Goal: Task Accomplishment & Management: Use online tool/utility

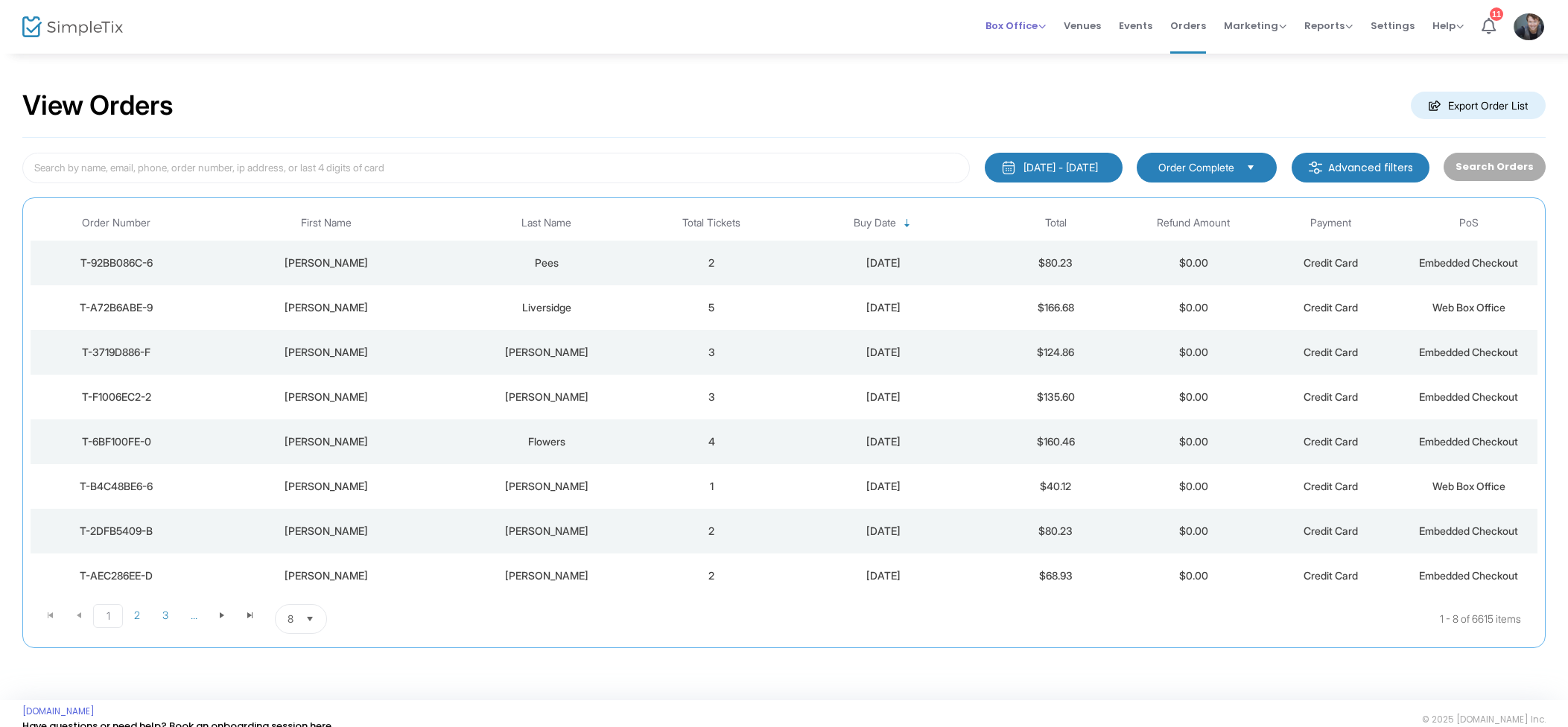
click at [1037, 27] on span "Box Office" at bounding box center [1015, 25] width 60 height 15
click at [1044, 44] on li "Sell Tickets" at bounding box center [1038, 50] width 106 height 29
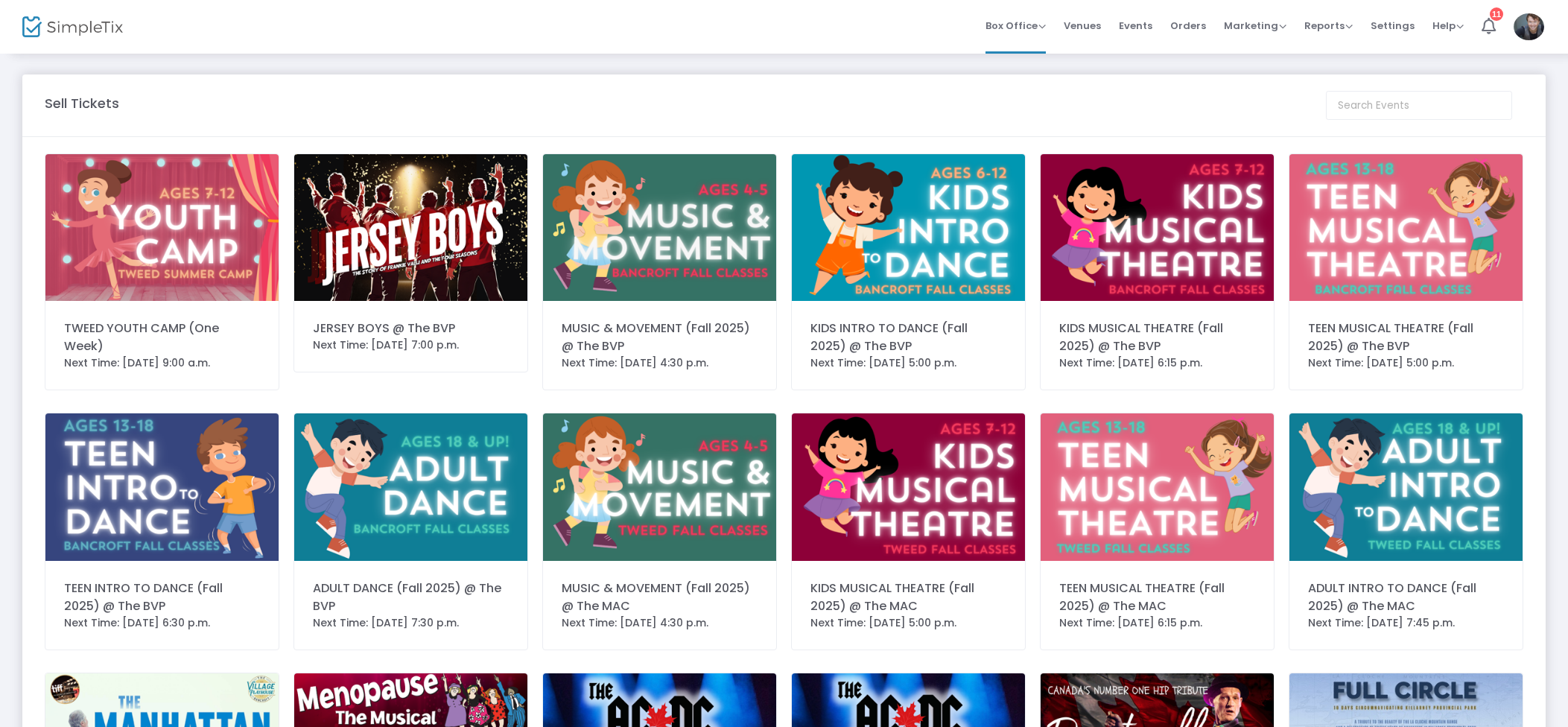
click at [1100, 27] on span "Venues" at bounding box center [1082, 26] width 37 height 38
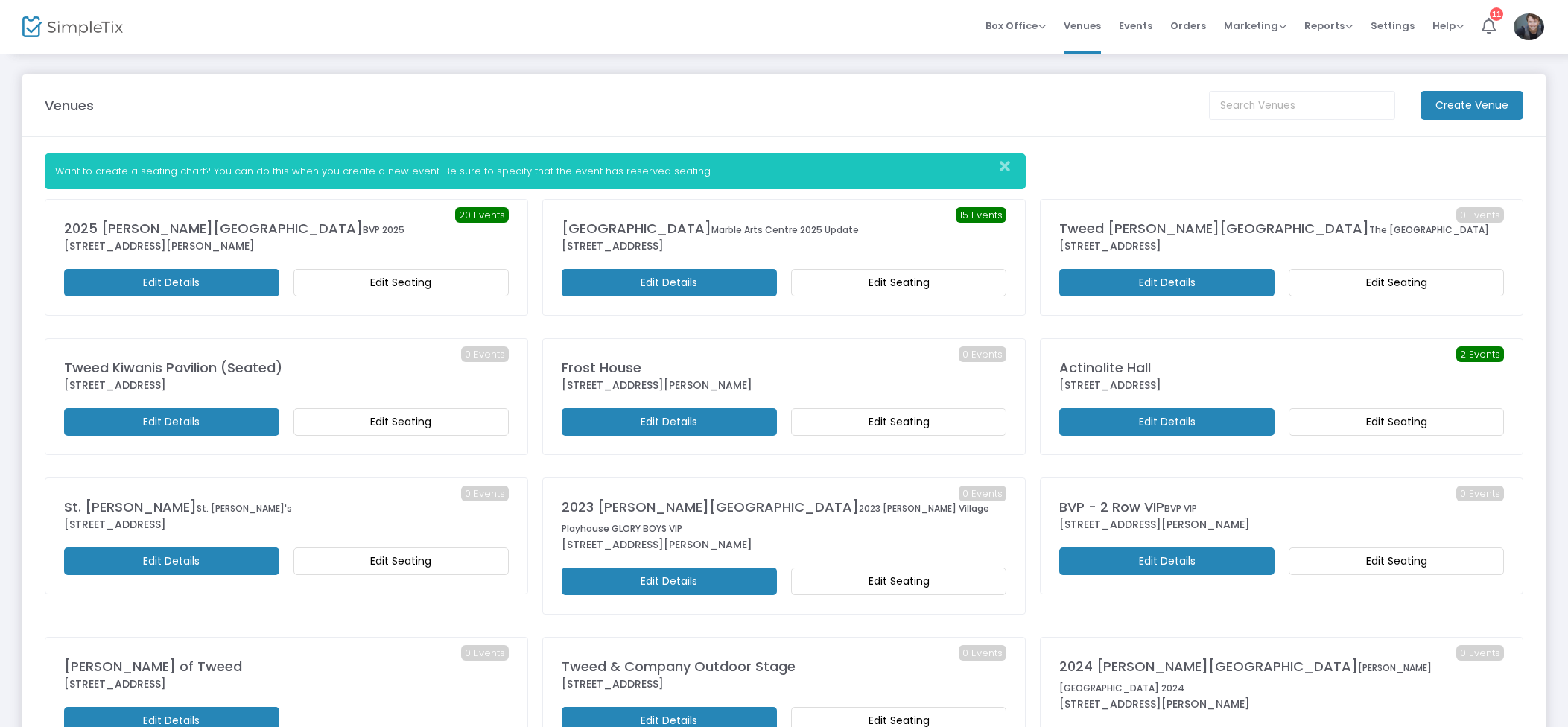
click at [280, 233] on div "2025 [PERSON_NAME][GEOGRAPHIC_DATA] BVP 2025" at bounding box center [287, 228] width 445 height 20
click at [1046, 21] on span "Box Office" at bounding box center [1015, 25] width 60 height 15
click at [1026, 41] on li "Sell Tickets" at bounding box center [1038, 50] width 106 height 29
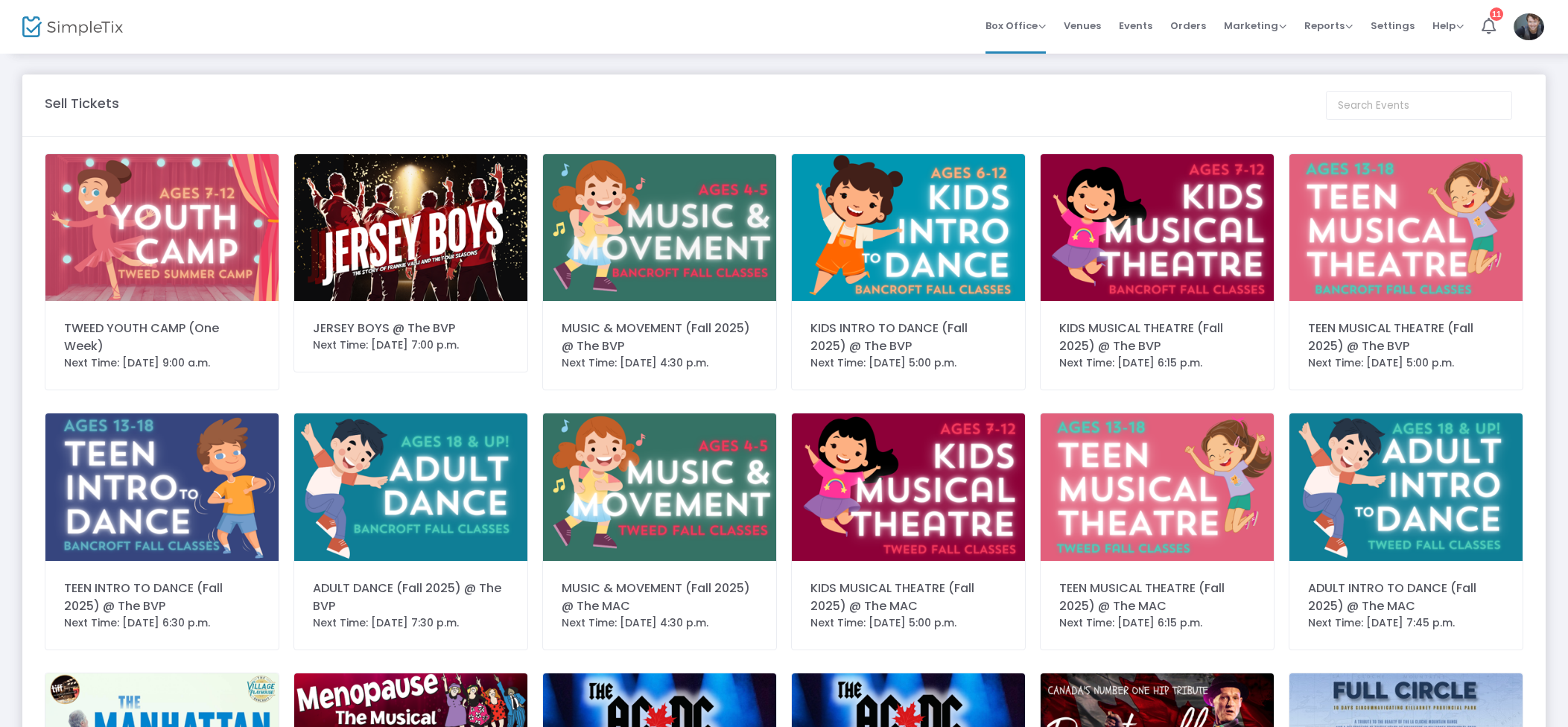
click at [460, 249] on img at bounding box center [411, 228] width 233 height 147
